Goal: Task Accomplishment & Management: Use online tool/utility

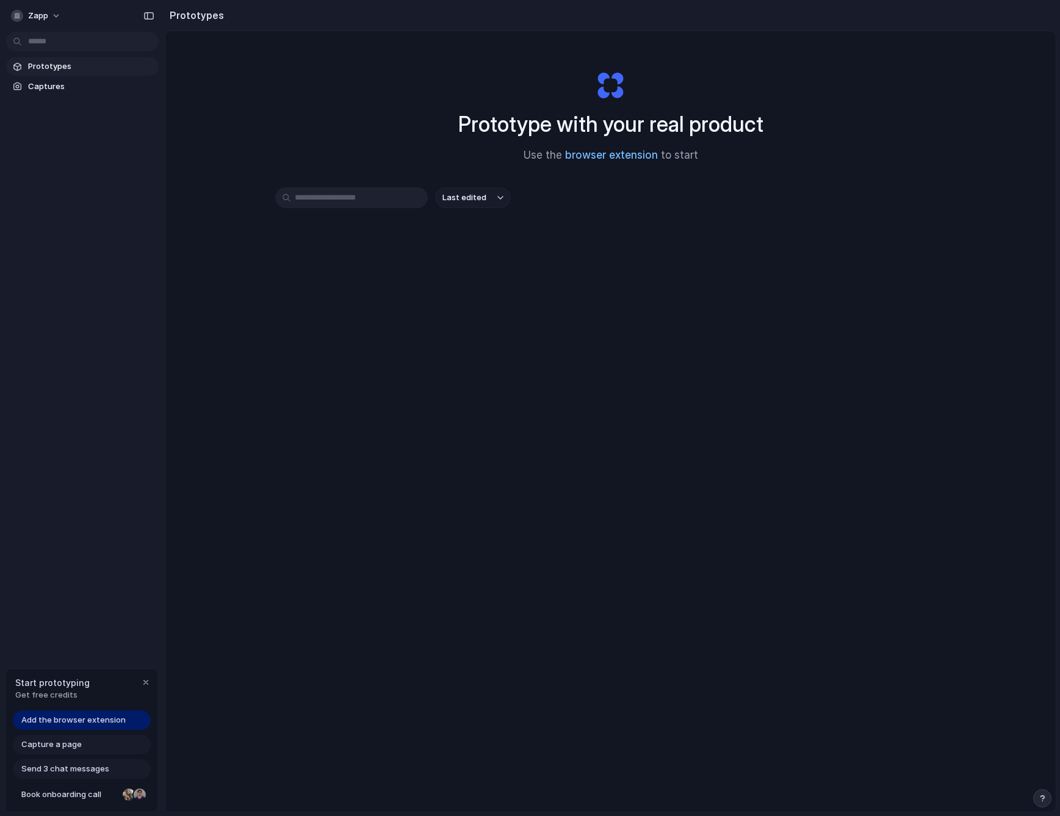
click at [592, 154] on link "browser extension" at bounding box center [611, 155] width 93 height 12
click at [33, 81] on span "Captures" at bounding box center [91, 87] width 126 height 12
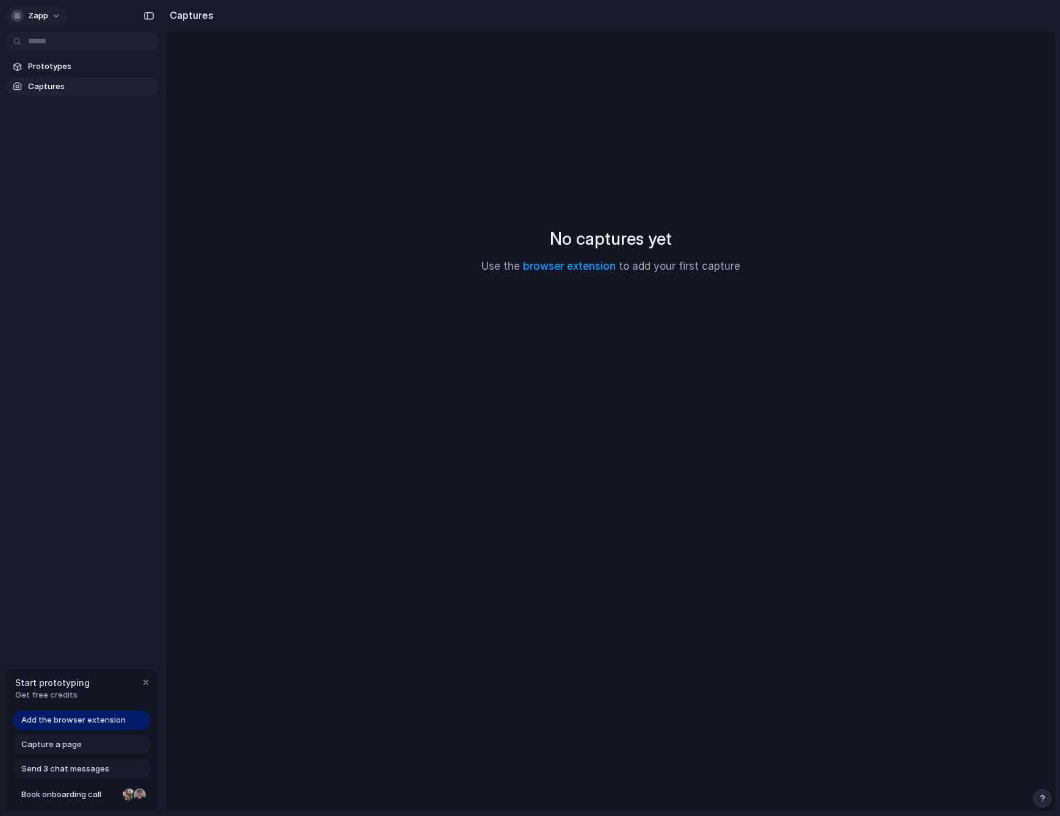
click at [54, 16] on button "Zapp" at bounding box center [36, 16] width 61 height 20
click at [54, 16] on div "Settings Invite members Change theme Sign out" at bounding box center [530, 408] width 1060 height 816
click at [272, 359] on div "No captures yet Use the browser extension to add your first capture" at bounding box center [610, 250] width 861 height 408
click at [70, 73] on link "Prototypes" at bounding box center [82, 66] width 153 height 18
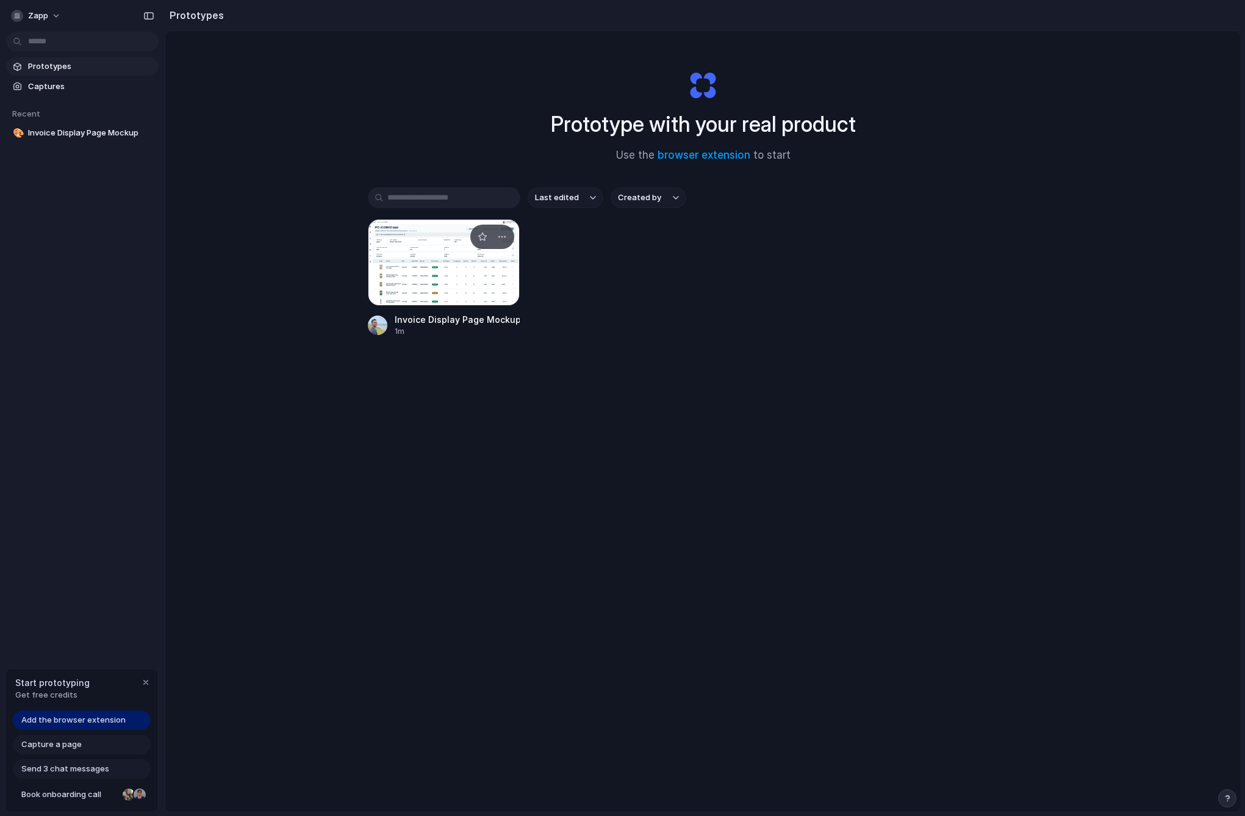
click at [481, 252] on div at bounding box center [444, 262] width 153 height 87
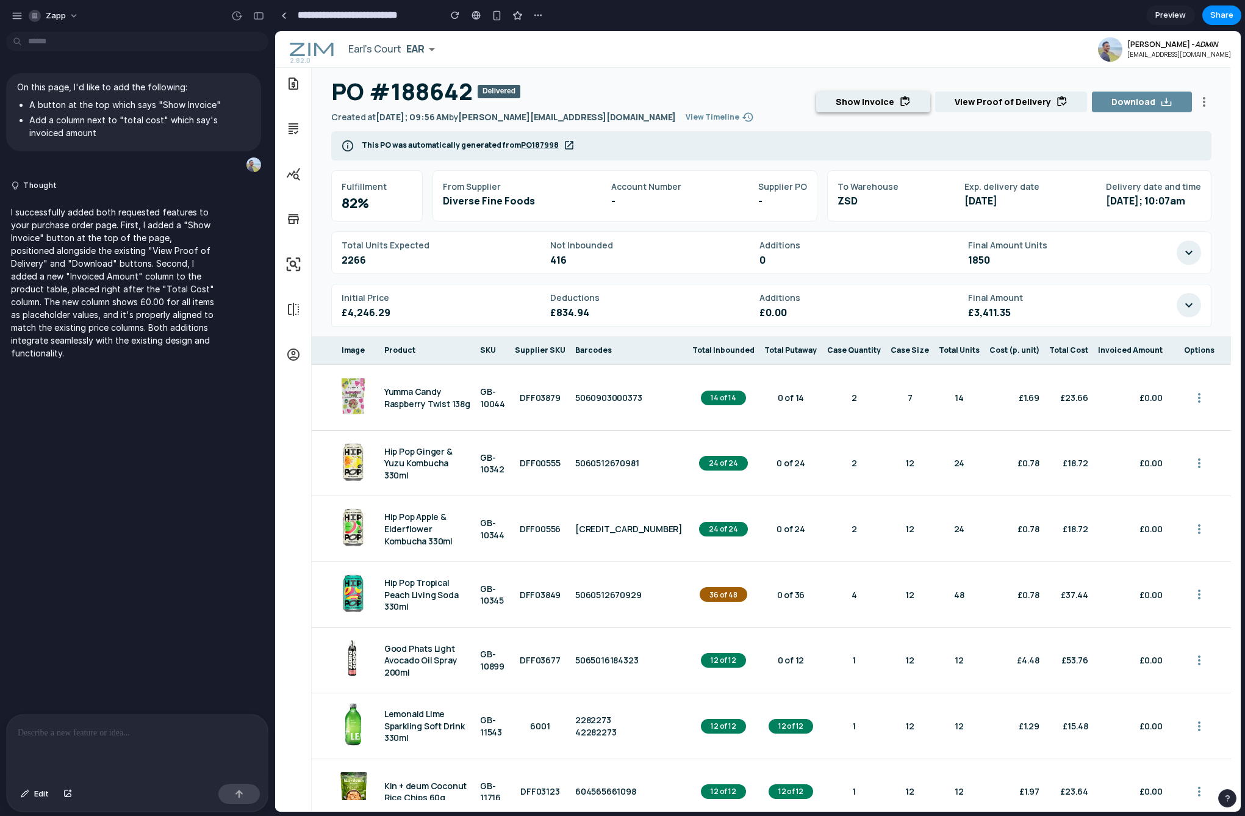
click at [877, 106] on button "Show Invoice" at bounding box center [873, 102] width 114 height 21
click at [161, 729] on p at bounding box center [137, 732] width 239 height 15
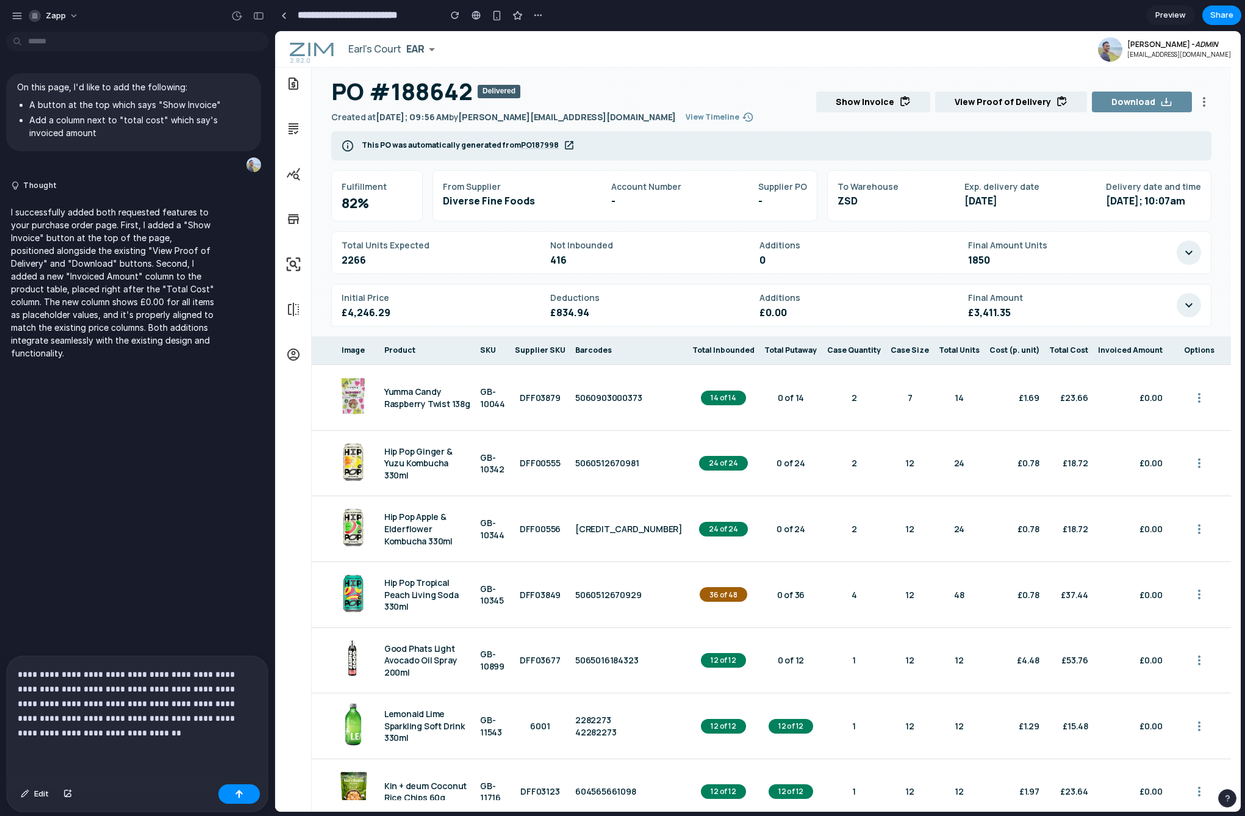
click at [236, 805] on div "Edit" at bounding box center [137, 795] width 261 height 32
click at [235, 791] on div "button" at bounding box center [239, 794] width 9 height 9
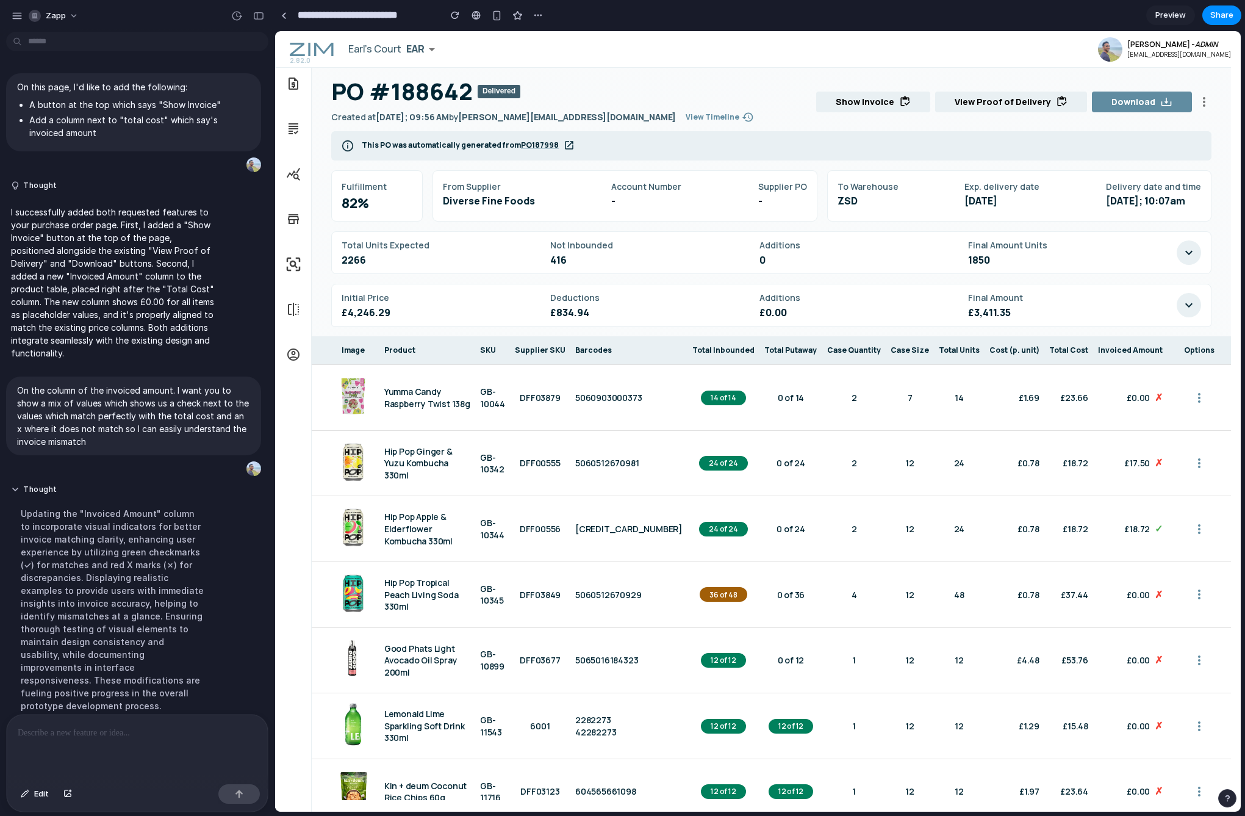
scroll to position [212, 0]
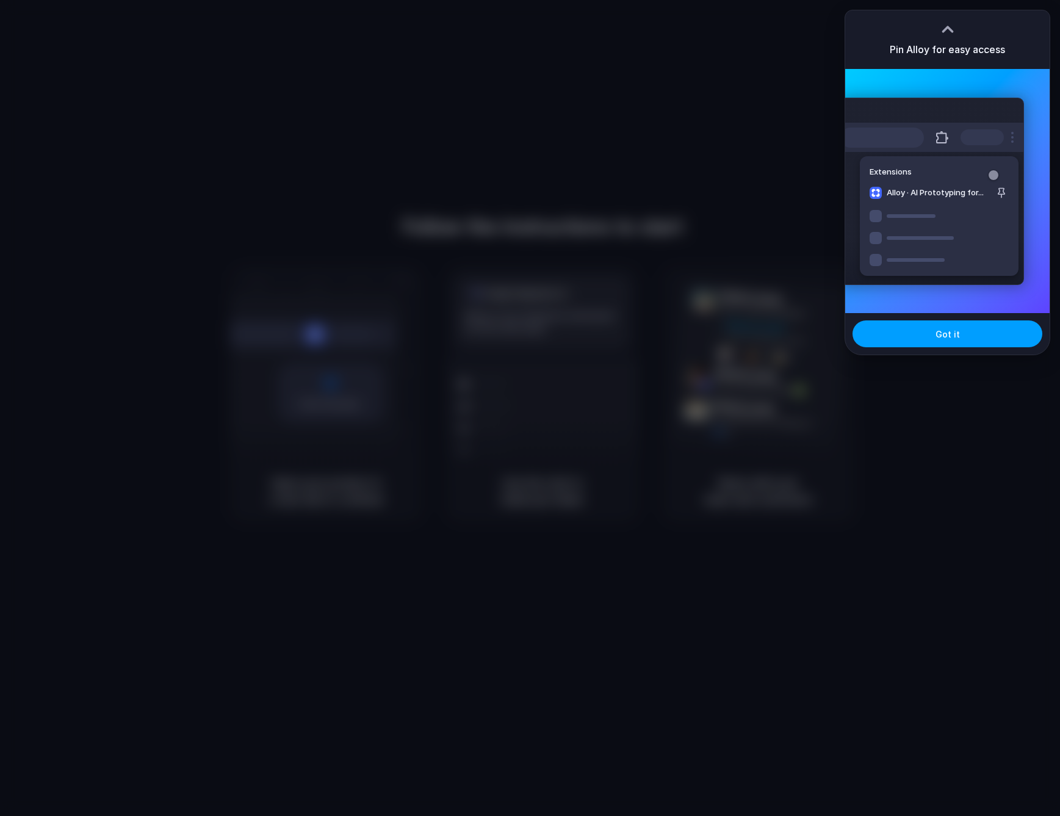
click at [937, 339] on span "Got it" at bounding box center [947, 334] width 24 height 13
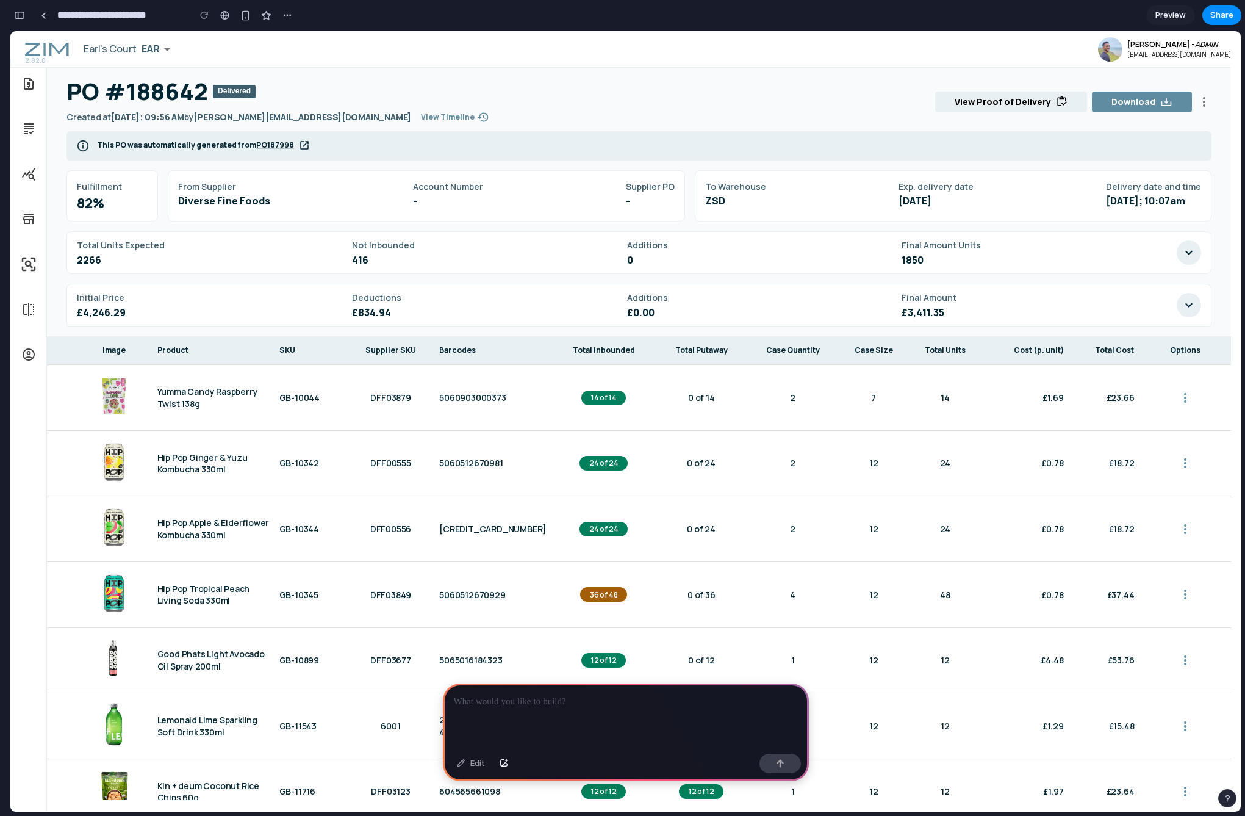
click at [421, 117] on p "View Timeline" at bounding box center [448, 117] width 54 height 11
click at [411, 122] on button "View Timeline" at bounding box center [455, 117] width 88 height 18
click at [503, 707] on p at bounding box center [626, 701] width 344 height 15
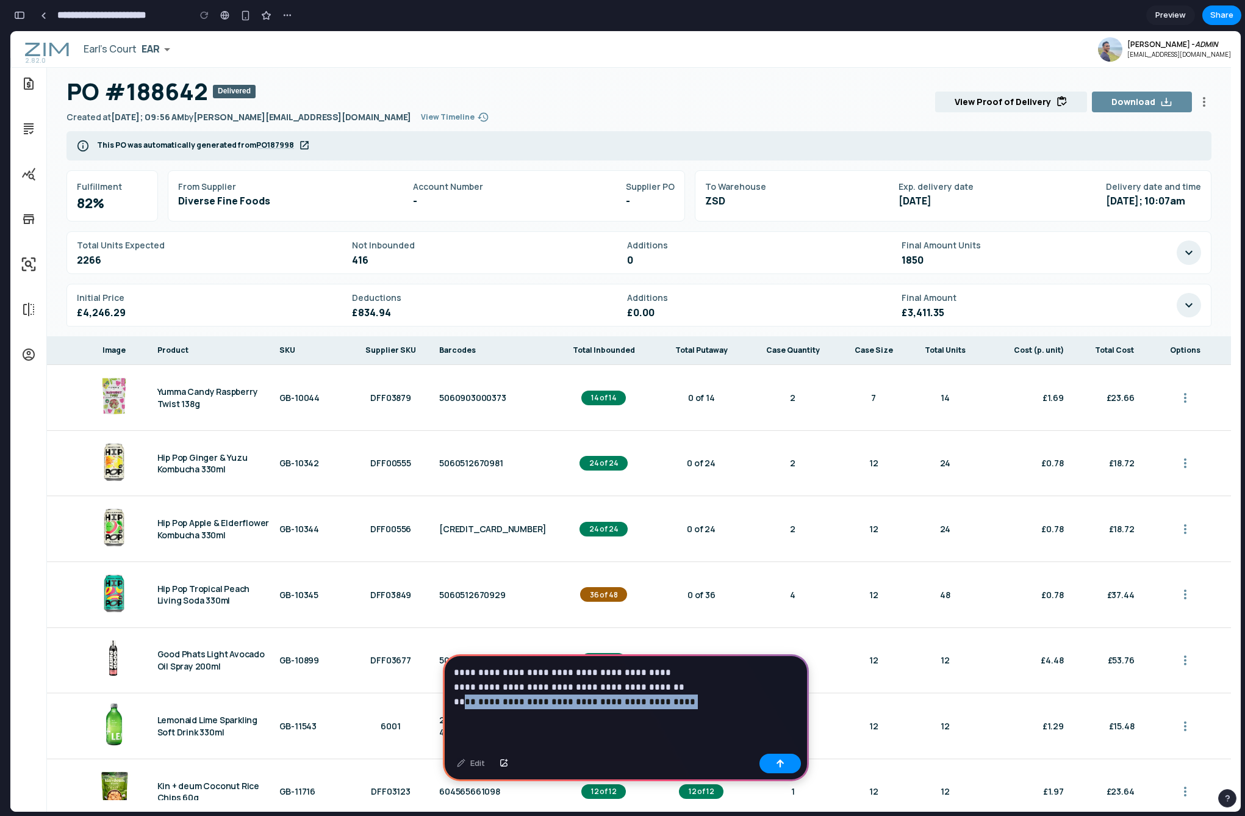
drag, startPoint x: 664, startPoint y: 702, endPoint x: 460, endPoint y: 700, distance: 204.4
click at [460, 700] on p "**********" at bounding box center [626, 687] width 344 height 44
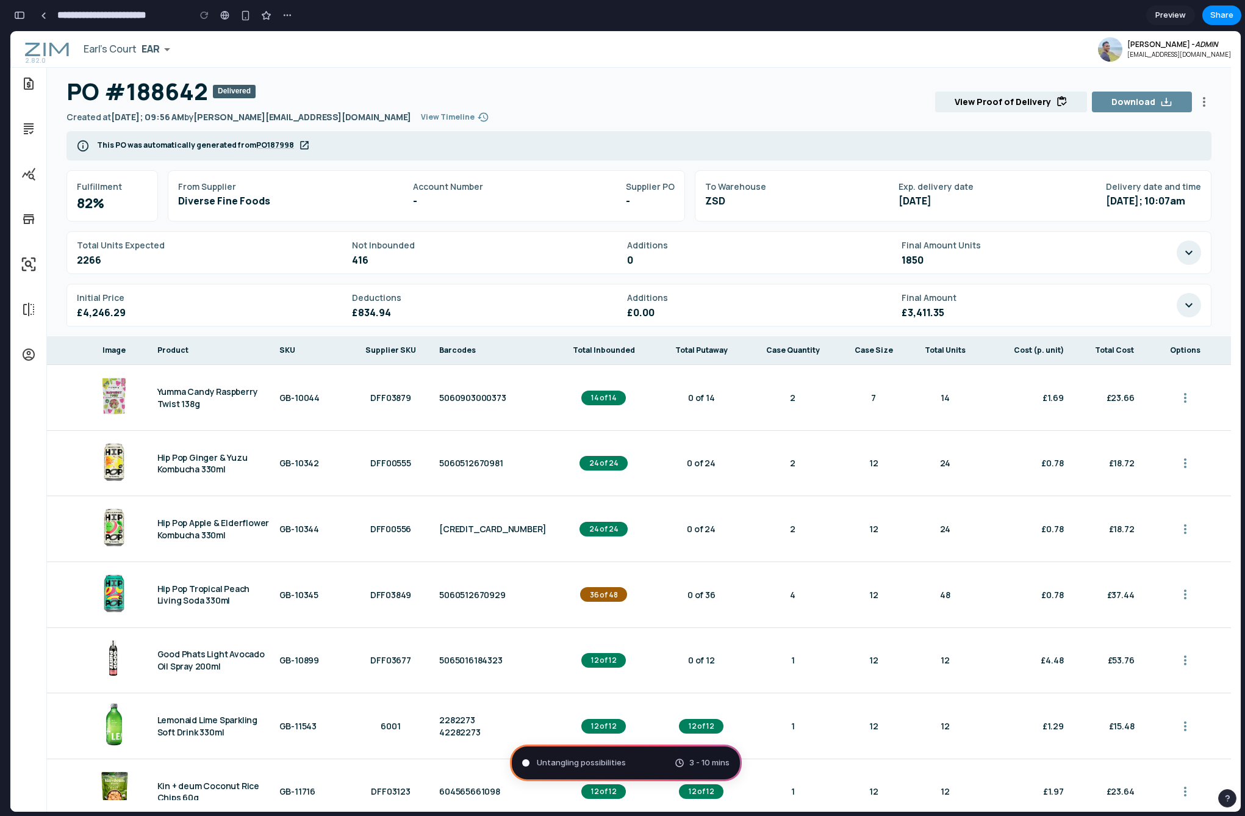
click at [635, 764] on div "Untangling possibilities 3 - 10 mins" at bounding box center [626, 762] width 232 height 37
type input "**********"
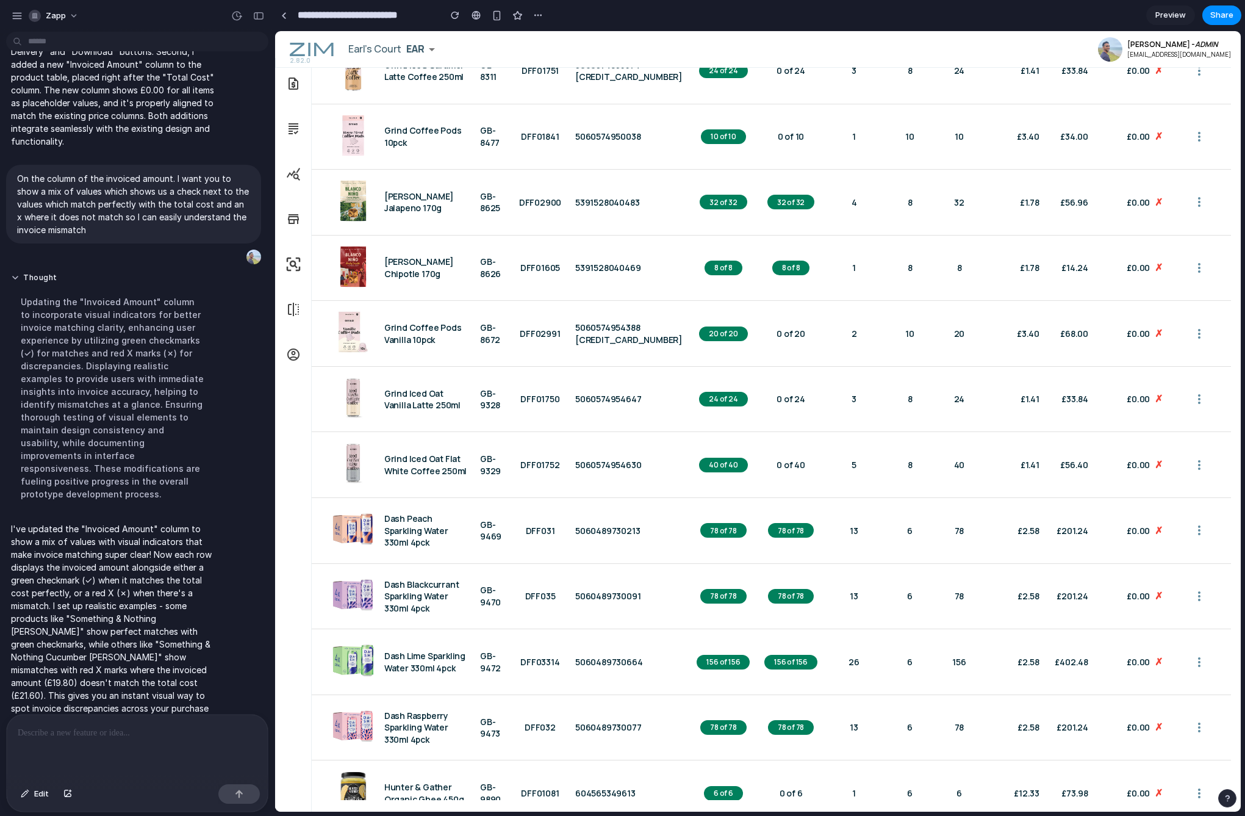
scroll to position [3420, 0]
